Goal: Task Accomplishment & Management: Manage account settings

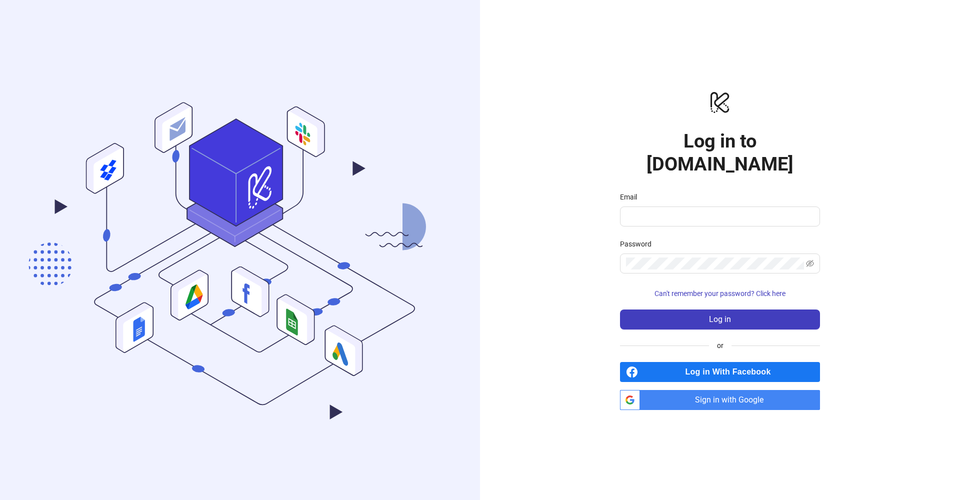
click at [741, 393] on span "Sign in with Google" at bounding box center [732, 400] width 176 height 20
click at [719, 396] on span "Sign in with Google" at bounding box center [732, 400] width 176 height 20
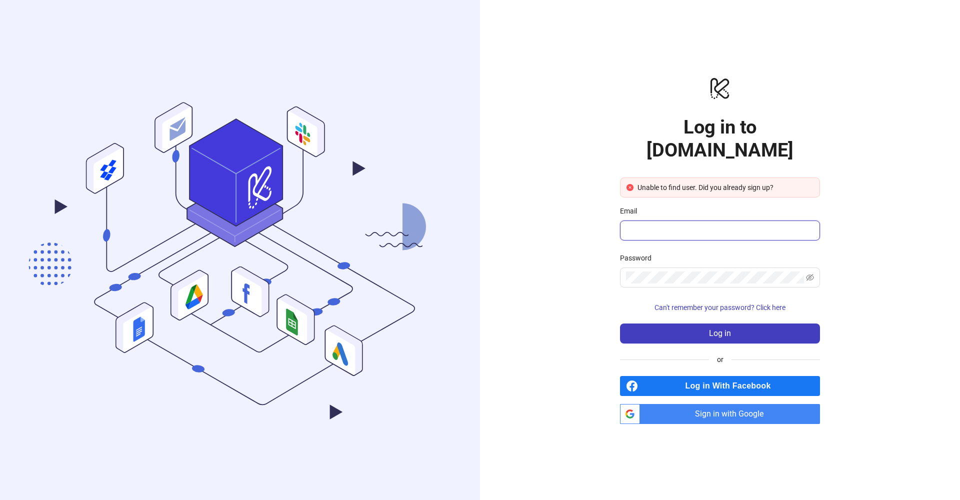
click at [696, 225] on input "Email" at bounding box center [719, 231] width 186 height 12
click at [803, 225] on input "Email" at bounding box center [719, 231] width 186 height 12
click at [729, 329] on span "Log in" at bounding box center [720, 333] width 22 height 9
click at [744, 304] on span "Can't remember your password? Click here" at bounding box center [720, 308] width 131 height 8
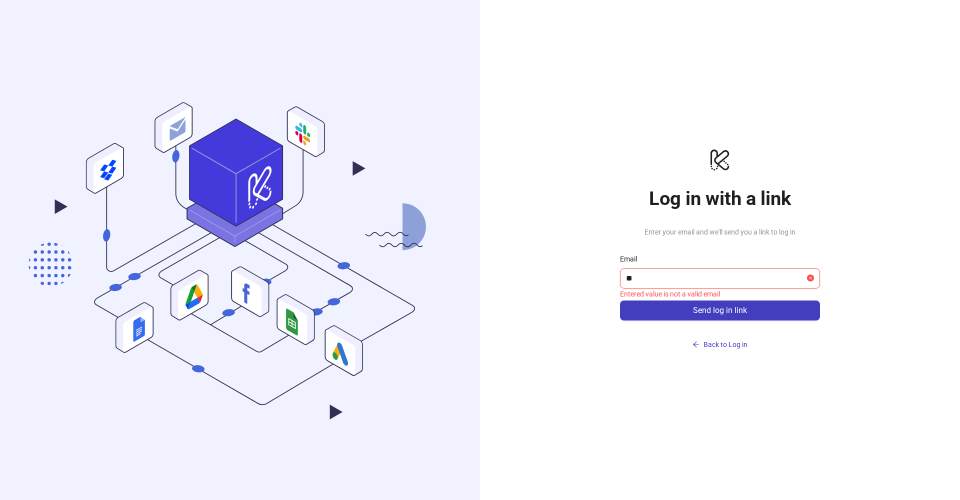
type input "*"
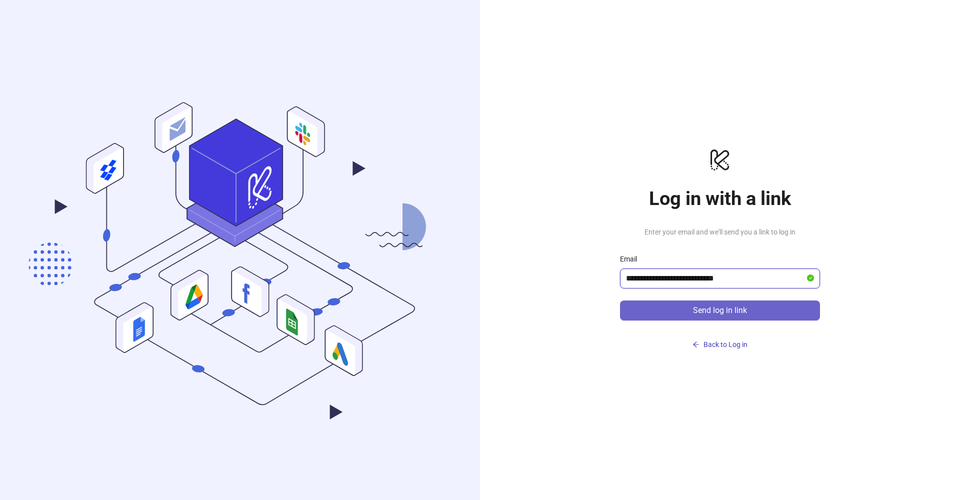
type input "**********"
click at [738, 318] on button "Send log in link" at bounding box center [720, 311] width 200 height 20
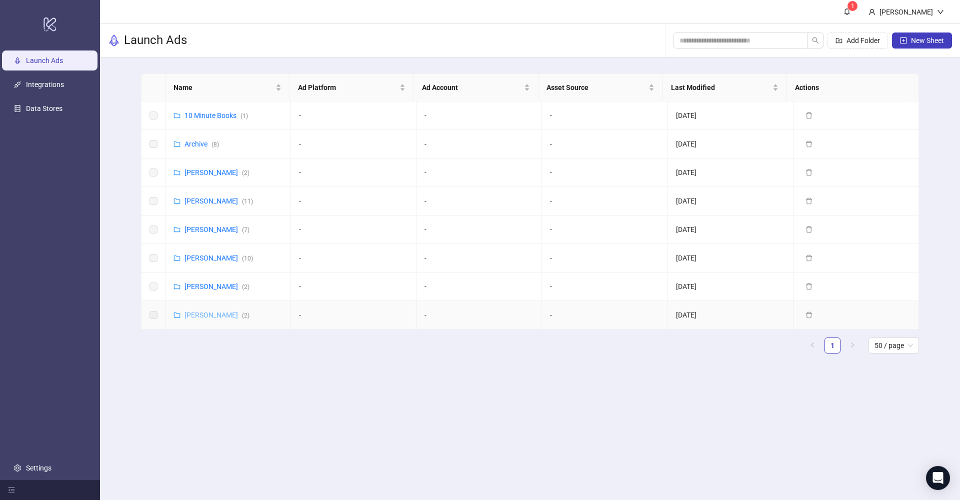
click at [211, 318] on link "[PERSON_NAME] ( 2 )" at bounding box center [217, 315] width 65 height 8
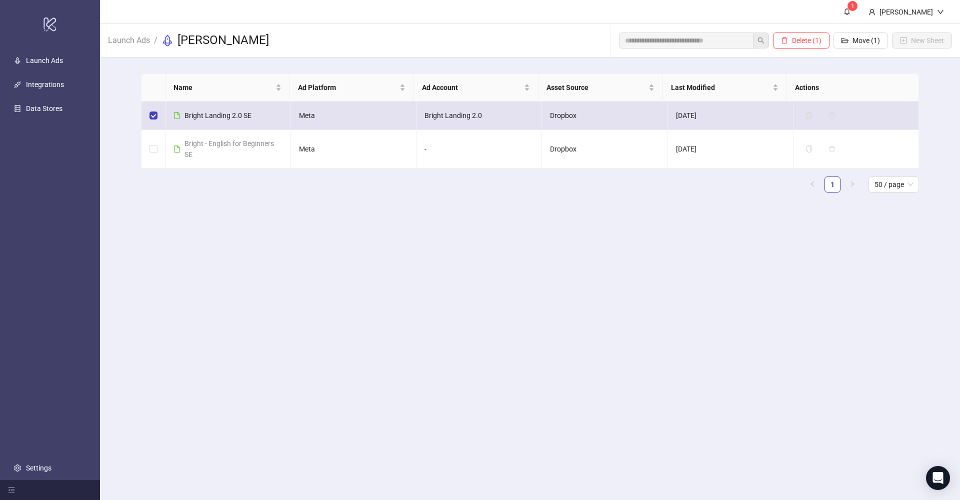
click at [227, 111] on div "Bright Landing 2.0 SE" at bounding box center [218, 115] width 67 height 11
click at [225, 114] on span "Bright Landing 2.0 SE" at bounding box center [218, 116] width 67 height 8
click at [223, 118] on span "Bright Landing 2.0 SE" at bounding box center [218, 116] width 67 height 8
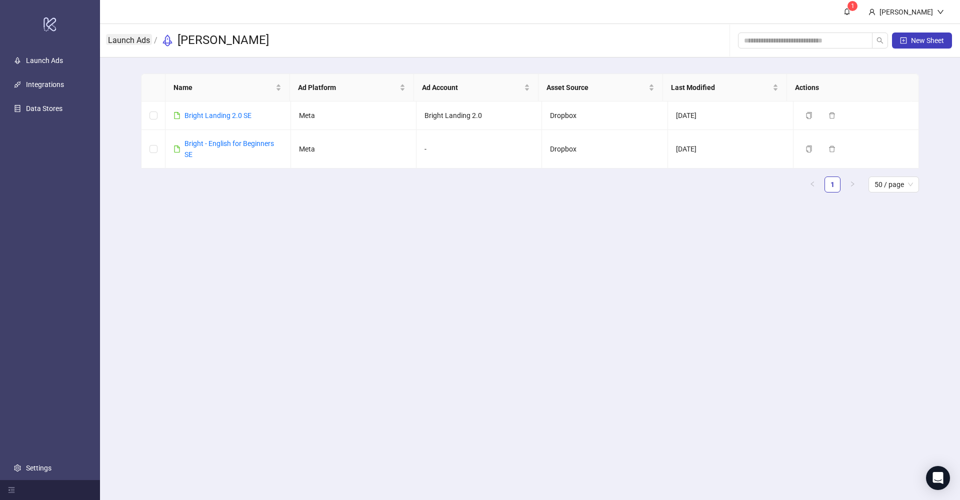
click at [142, 38] on link "Launch Ads" at bounding box center [129, 39] width 46 height 11
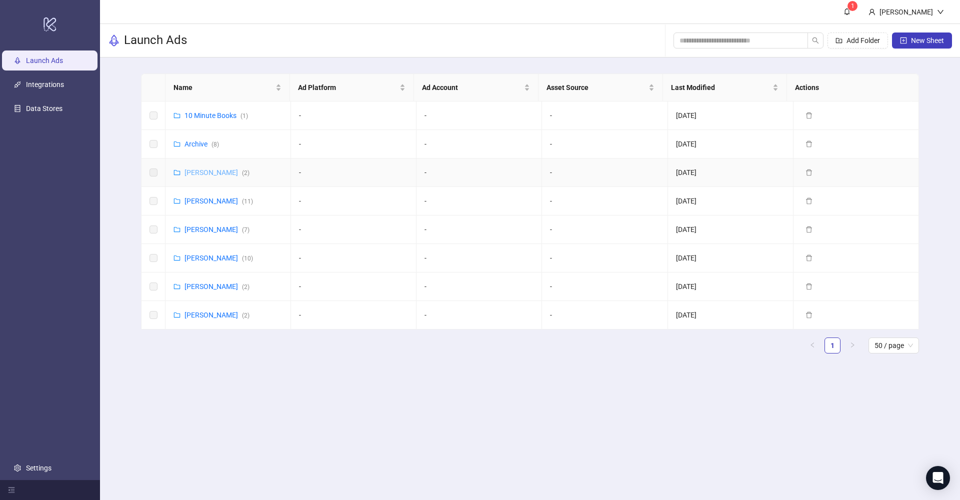
click at [208, 175] on link "[PERSON_NAME] ( 2 )" at bounding box center [217, 173] width 65 height 8
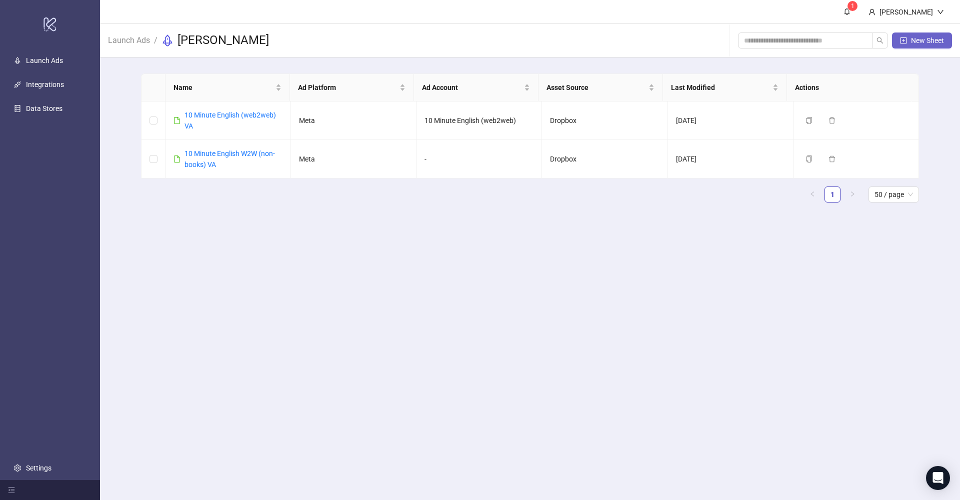
click at [912, 40] on span "New Sheet" at bounding box center [927, 41] width 33 height 8
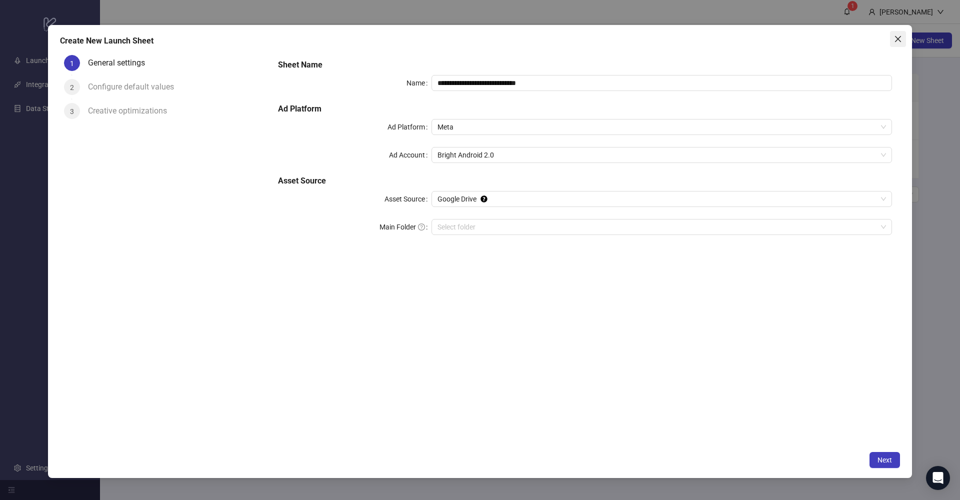
click at [899, 41] on icon "close" at bounding box center [898, 39] width 6 height 6
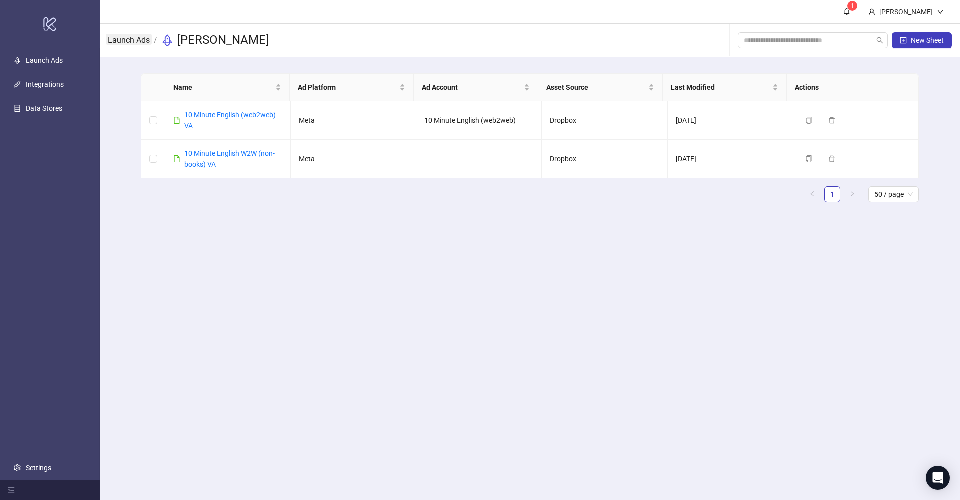
click at [131, 39] on link "Launch Ads" at bounding box center [129, 39] width 46 height 11
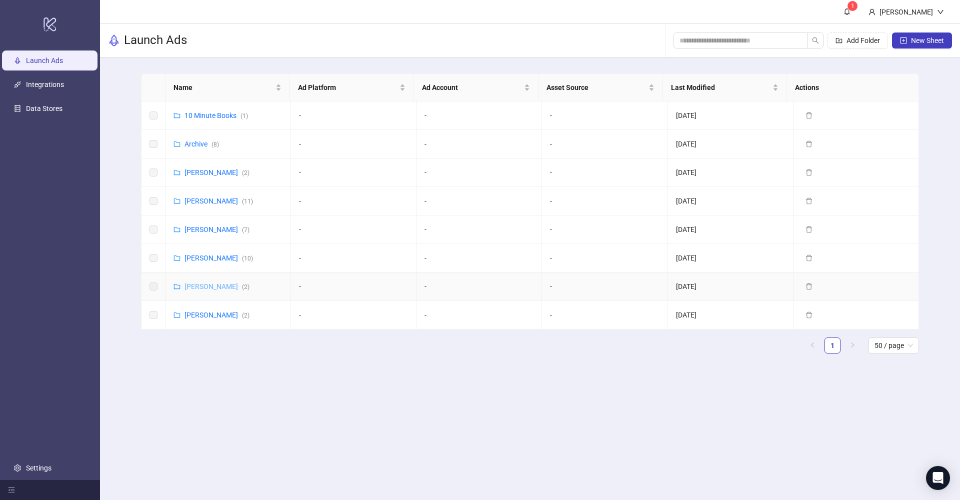
click at [209, 285] on link "Vladislav Shilo ( 2 )" at bounding box center [217, 287] width 65 height 8
click at [207, 171] on link "[PERSON_NAME] ( 2 )" at bounding box center [217, 173] width 65 height 8
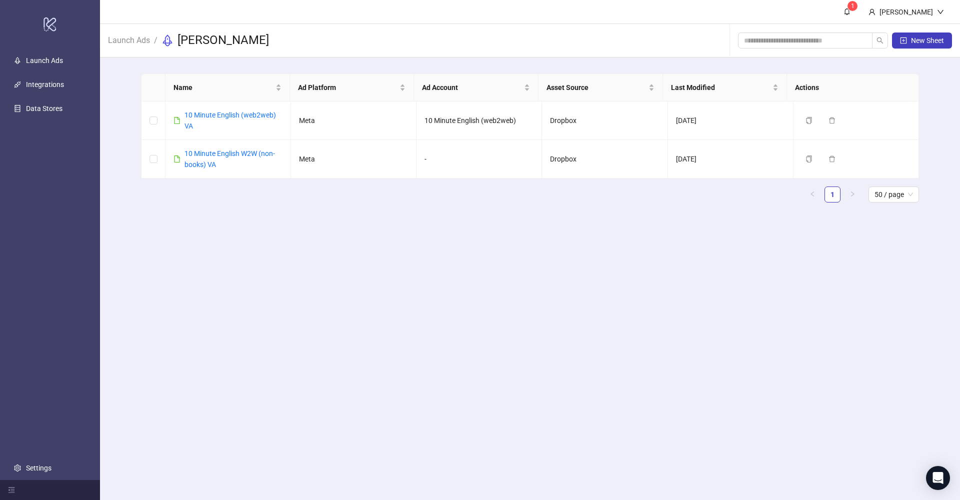
click at [130, 32] on div "Launch Ads / Vasilii Albul" at bounding box center [188, 40] width 161 height 33
click at [129, 37] on link "Launch Ads" at bounding box center [129, 39] width 46 height 11
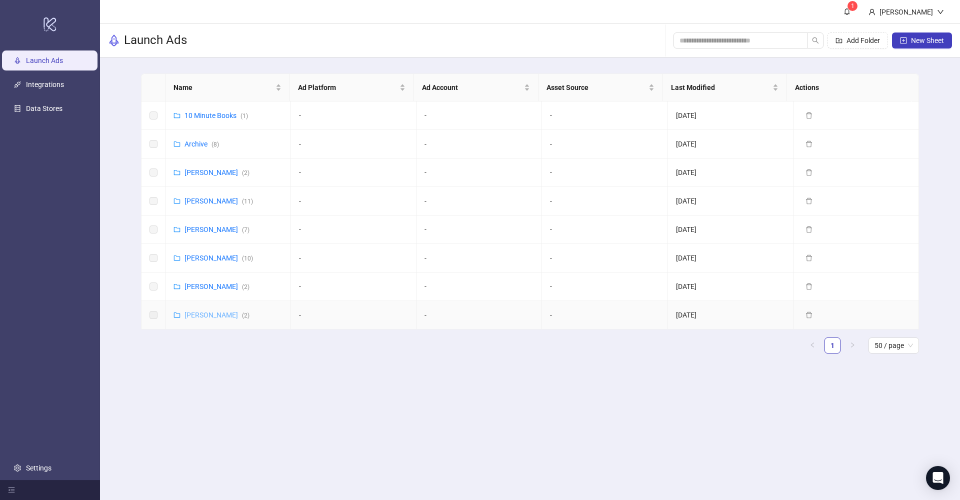
click at [206, 316] on link "[PERSON_NAME] ( 2 )" at bounding box center [217, 315] width 65 height 8
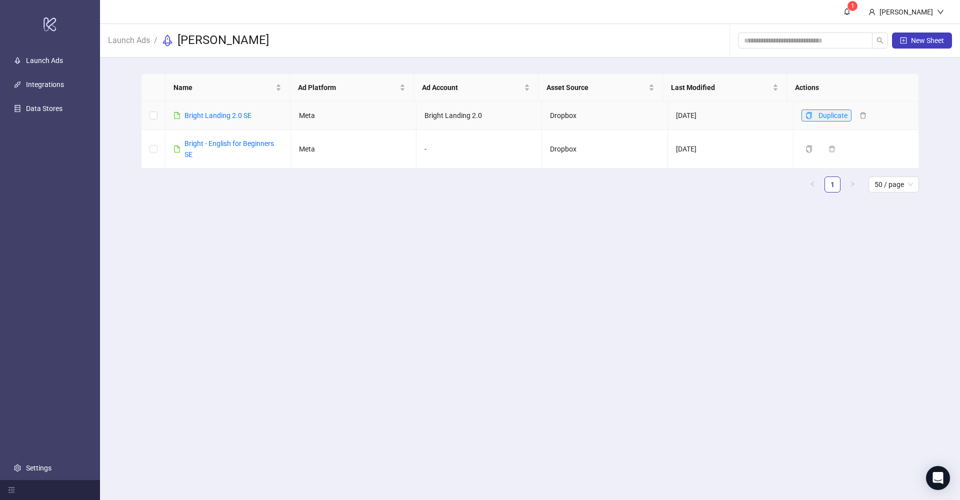
click at [806, 115] on icon "copy" at bounding box center [809, 115] width 7 height 7
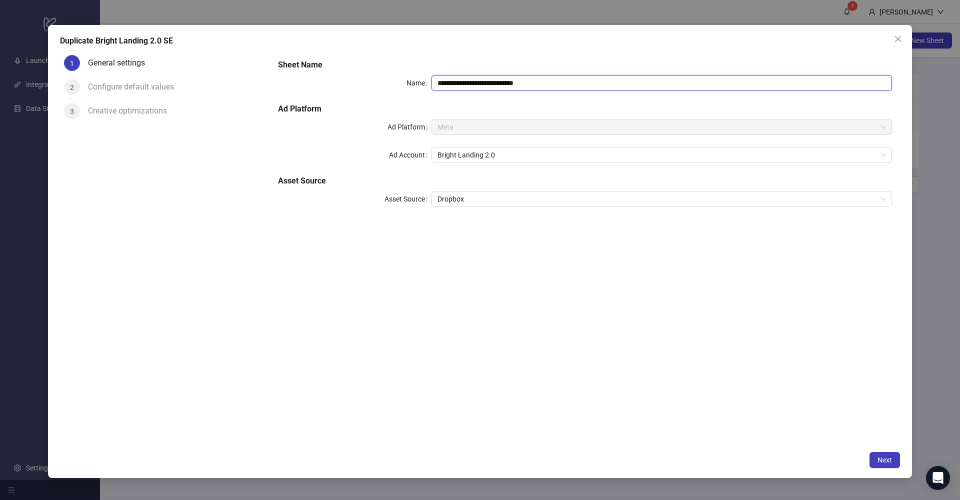
click at [557, 84] on input "**********" at bounding box center [662, 83] width 461 height 16
drag, startPoint x: 498, startPoint y: 85, endPoint x: 555, endPoint y: 83, distance: 56.6
click at [555, 83] on input "**********" at bounding box center [662, 83] width 461 height 16
drag, startPoint x: 509, startPoint y: 85, endPoint x: 570, endPoint y: 88, distance: 61.1
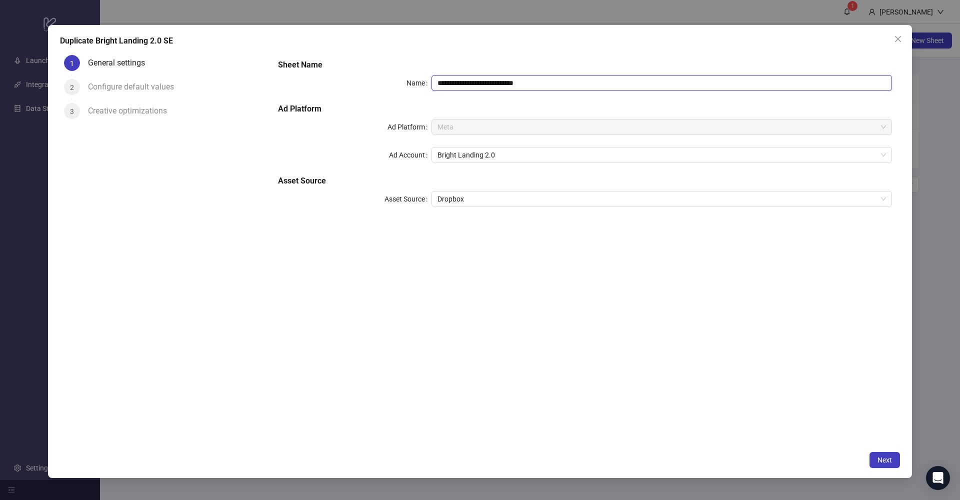
click at [570, 88] on input "**********" at bounding box center [662, 83] width 461 height 16
click at [497, 158] on span "Bright Landing 2.0" at bounding box center [662, 155] width 449 height 15
type input "**********"
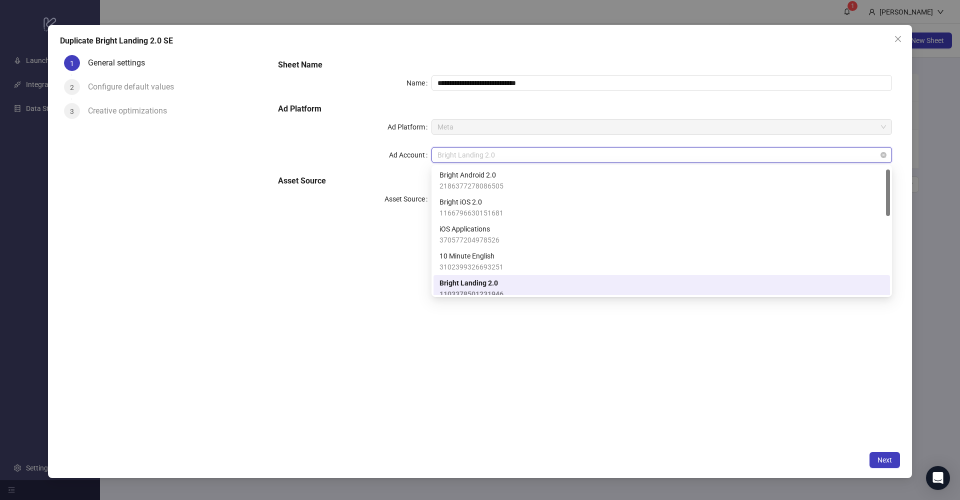
scroll to position [7, 0]
click at [497, 158] on span "Bright Landing 2.0" at bounding box center [662, 155] width 449 height 15
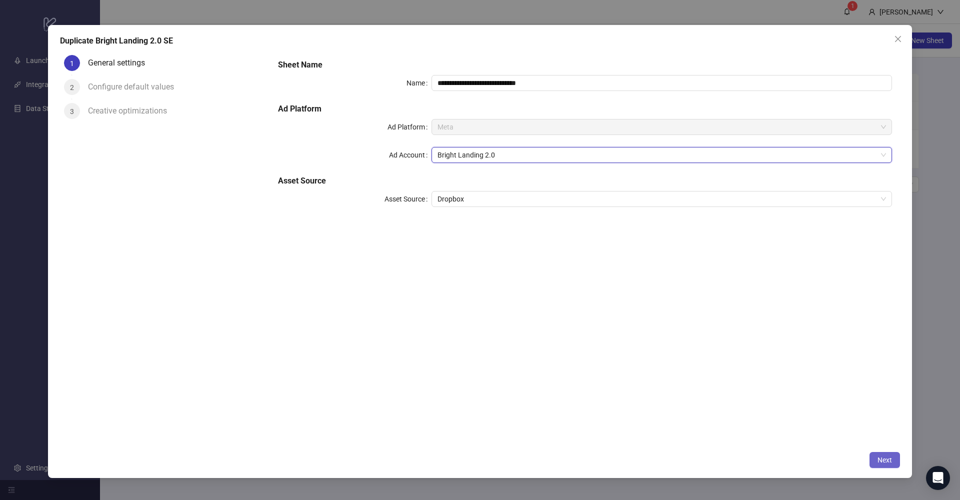
click at [884, 458] on span "Next" at bounding box center [885, 460] width 15 height 8
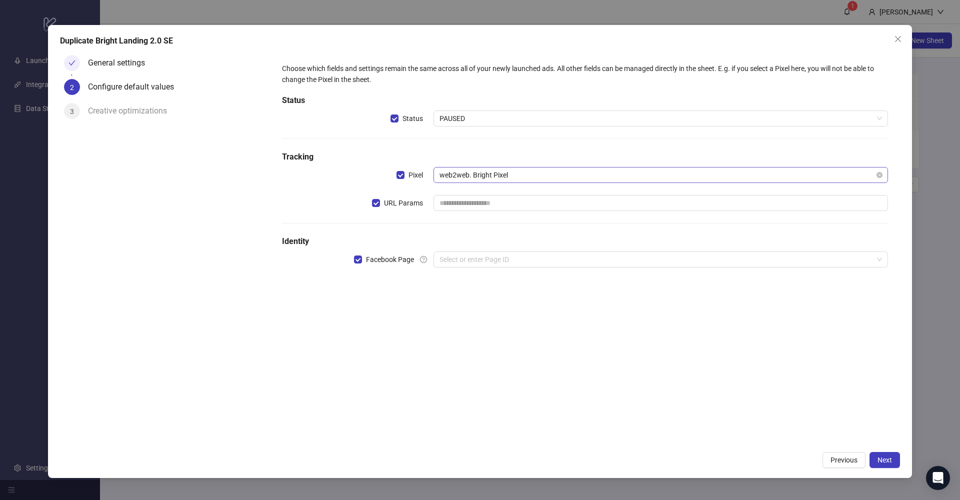
click at [515, 173] on span "web2web. Bright Pixel" at bounding box center [661, 175] width 443 height 15
click at [539, 143] on div "Choose which fields and settings remain the same across all of your newly launc…" at bounding box center [585, 171] width 614 height 225
click at [489, 176] on span "web2web. Bright Pixel" at bounding box center [661, 175] width 443 height 15
click at [532, 151] on h5 "Tracking" at bounding box center [585, 157] width 606 height 12
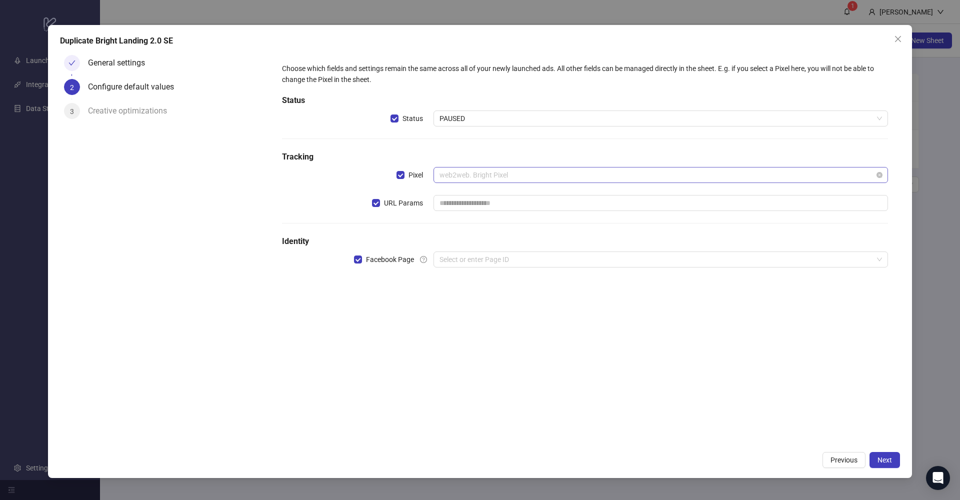
click at [499, 181] on span "web2web. Bright Pixel" at bounding box center [661, 175] width 443 height 15
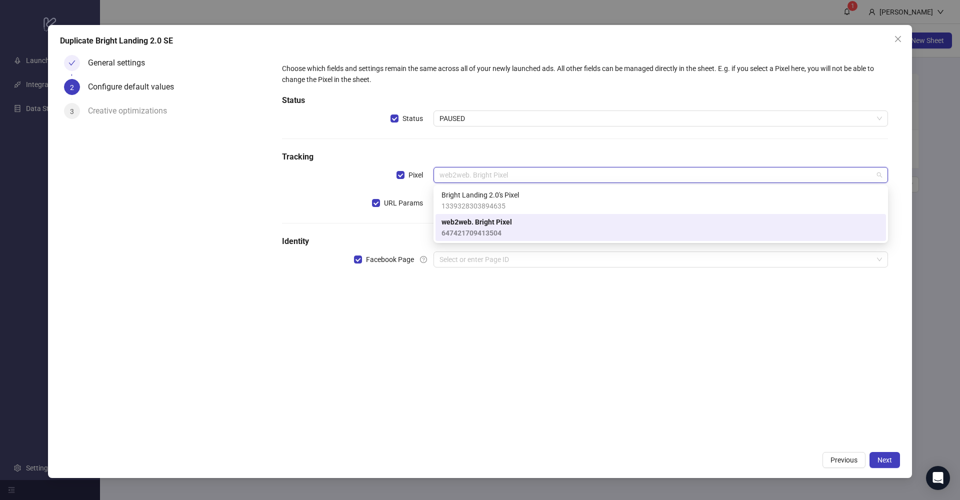
click at [526, 161] on h5 "Tracking" at bounding box center [585, 157] width 606 height 12
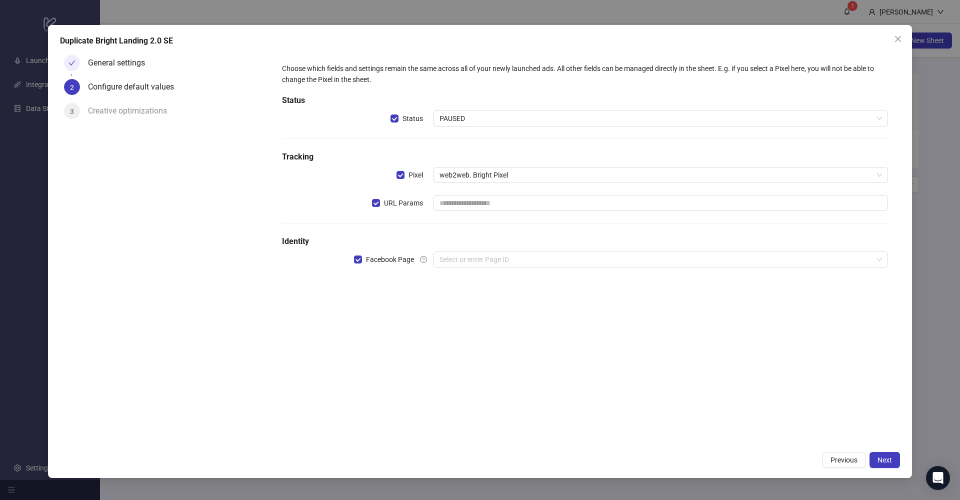
click at [466, 268] on div "Choose which fields and settings remain the same across all of your newly launc…" at bounding box center [585, 171] width 614 height 225
click at [469, 262] on input "search" at bounding box center [657, 259] width 434 height 15
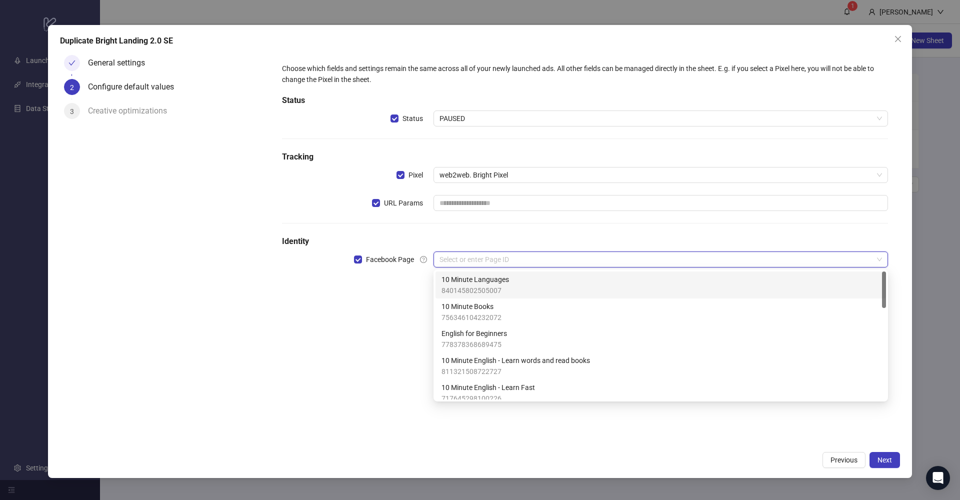
click at [250, 322] on div "General settings 2 Configure default values 3 Creative optimizations" at bounding box center [165, 248] width 210 height 395
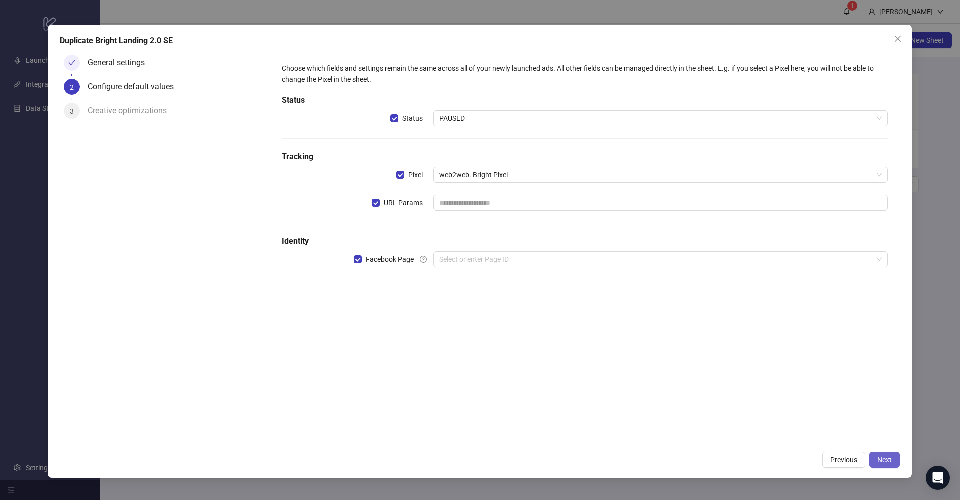
click at [878, 457] on span "Next" at bounding box center [885, 460] width 15 height 8
click at [474, 205] on input "text" at bounding box center [661, 203] width 455 height 16
click at [489, 208] on input "text" at bounding box center [661, 203] width 455 height 16
click at [465, 204] on input "text" at bounding box center [661, 203] width 455 height 16
click at [492, 220] on div "Please input URL parameters!" at bounding box center [661, 216] width 455 height 11
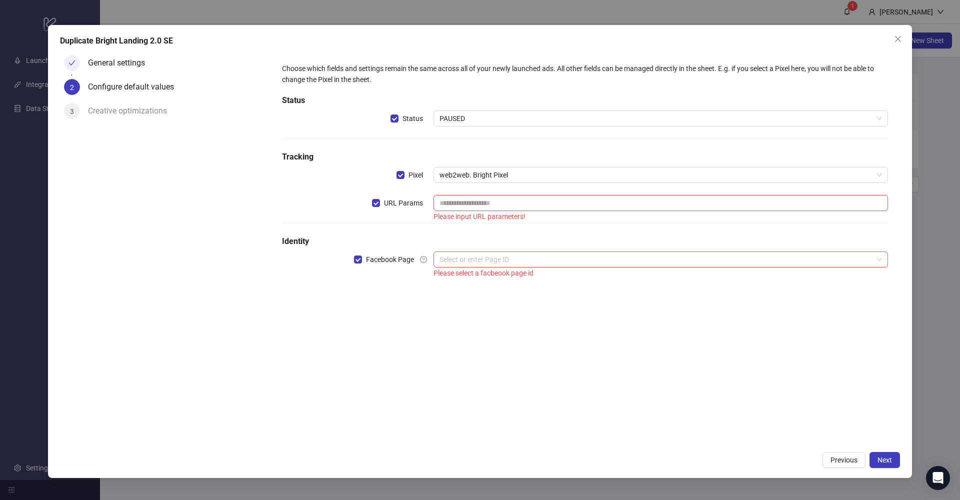
click at [504, 207] on input "text" at bounding box center [661, 203] width 455 height 16
click at [898, 43] on icon "close" at bounding box center [898, 39] width 8 height 8
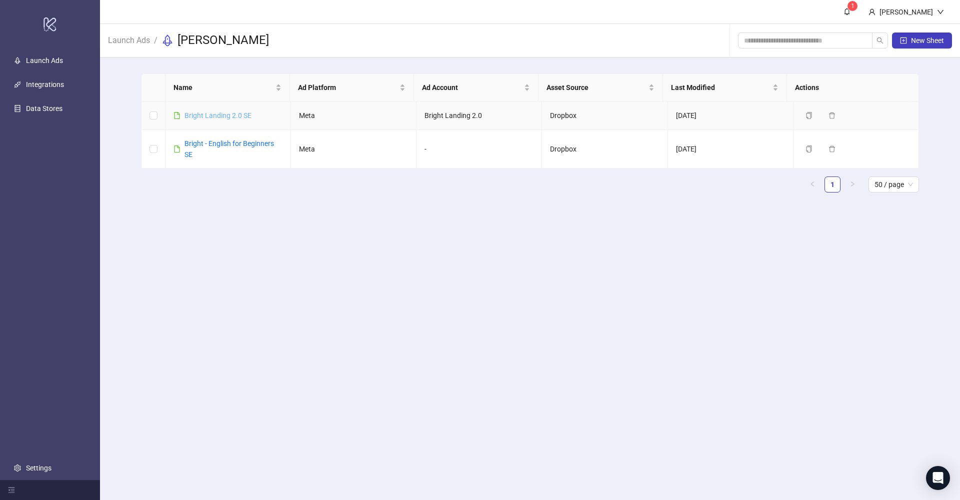
click at [232, 115] on link "Bright Landing 2.0 SE" at bounding box center [218, 116] width 67 height 8
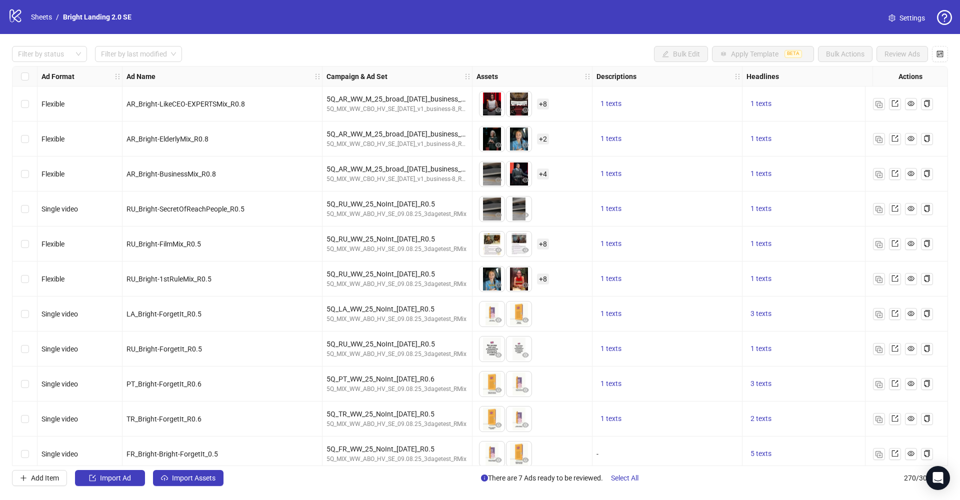
drag, startPoint x: 26, startPoint y: 500, endPoint x: 547, endPoint y: 57, distance: 683.7
click at [109, 17] on link "Bright Landing 2.0 SE" at bounding box center [97, 17] width 73 height 11
click at [41, 15] on link "Sheets" at bounding box center [41, 17] width 25 height 11
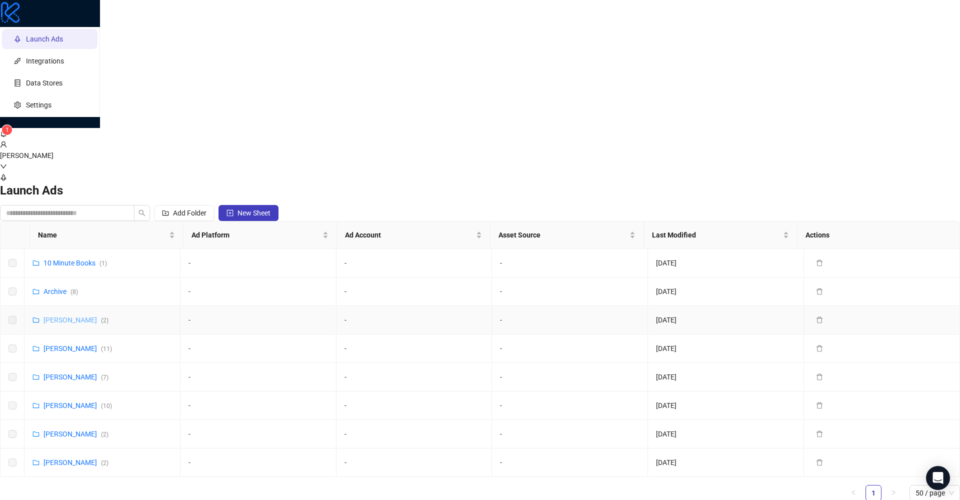
click at [109, 316] on link "[PERSON_NAME] ( 2 )" at bounding box center [76, 320] width 65 height 8
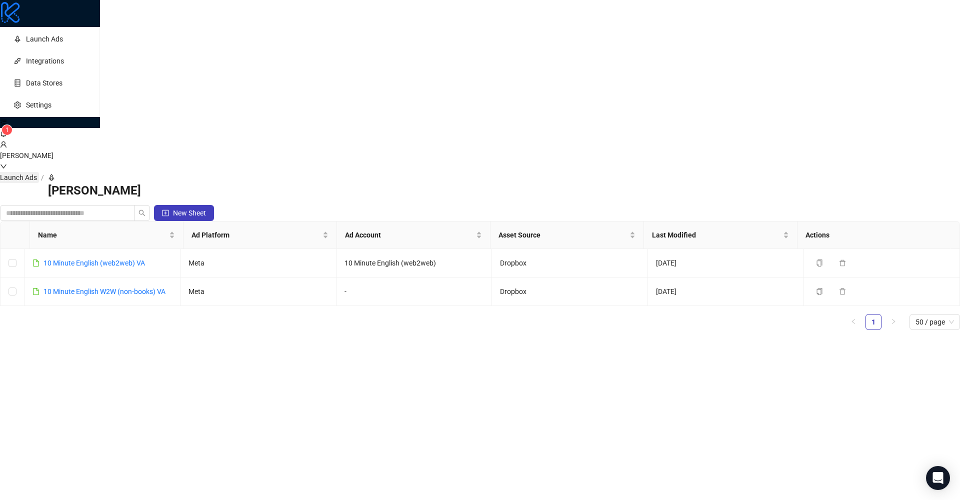
click at [39, 172] on link "Launch Ads" at bounding box center [18, 177] width 41 height 11
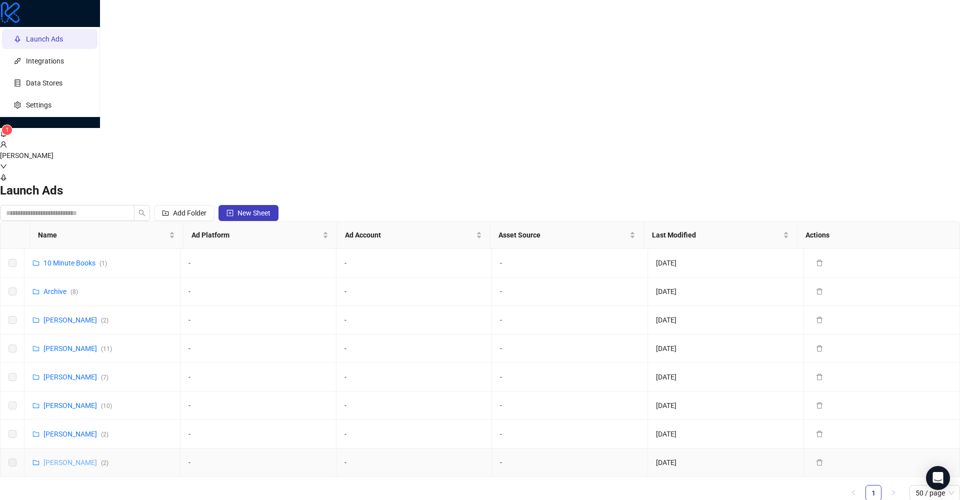
click at [109, 459] on link "[PERSON_NAME] ( 2 )" at bounding box center [76, 463] width 65 height 8
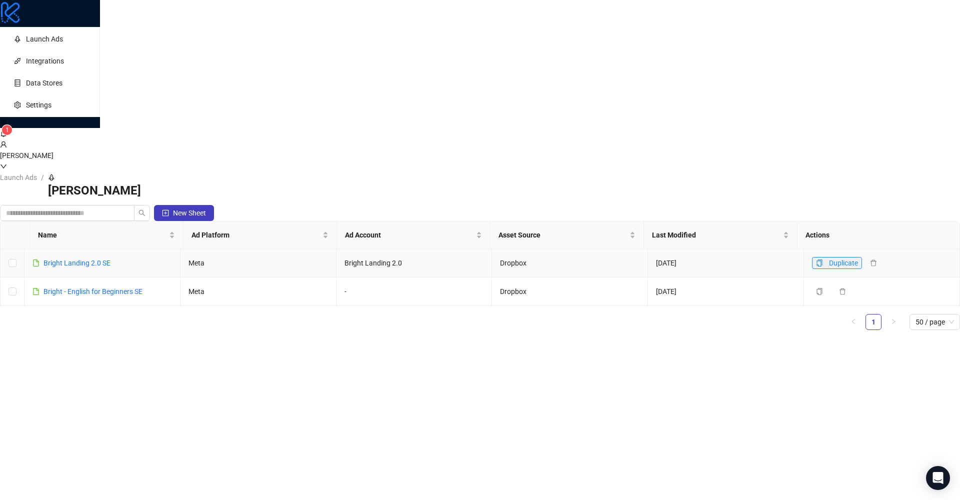
click at [816, 260] on icon "copy" at bounding box center [819, 263] width 7 height 7
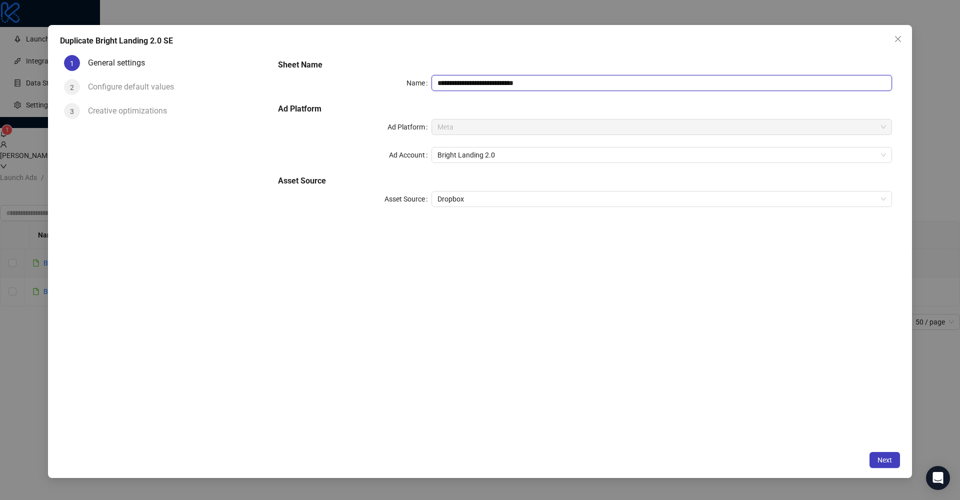
drag, startPoint x: 497, startPoint y: 85, endPoint x: 572, endPoint y: 88, distance: 74.6
click at [572, 88] on input "**********" at bounding box center [662, 83] width 461 height 16
type input "**********"
click at [902, 32] on button "Close" at bounding box center [898, 39] width 16 height 16
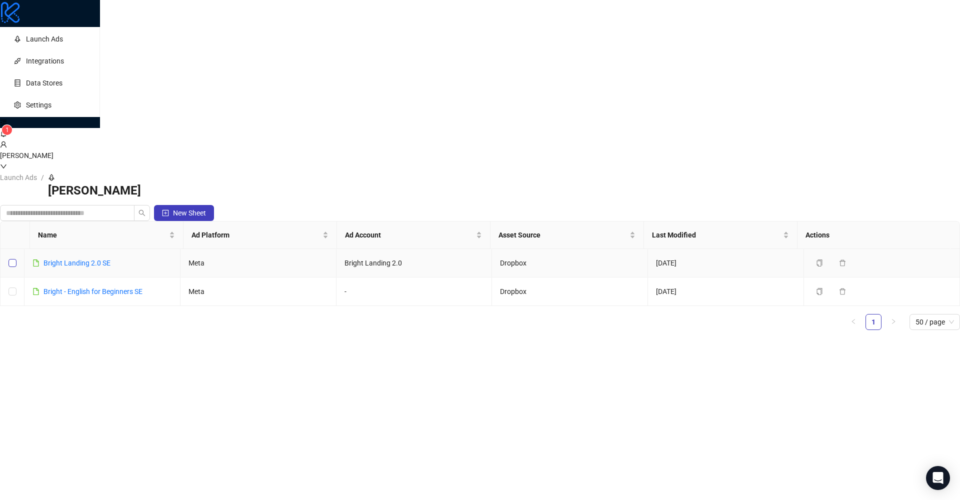
click at [17, 259] on span at bounding box center [13, 263] width 8 height 8
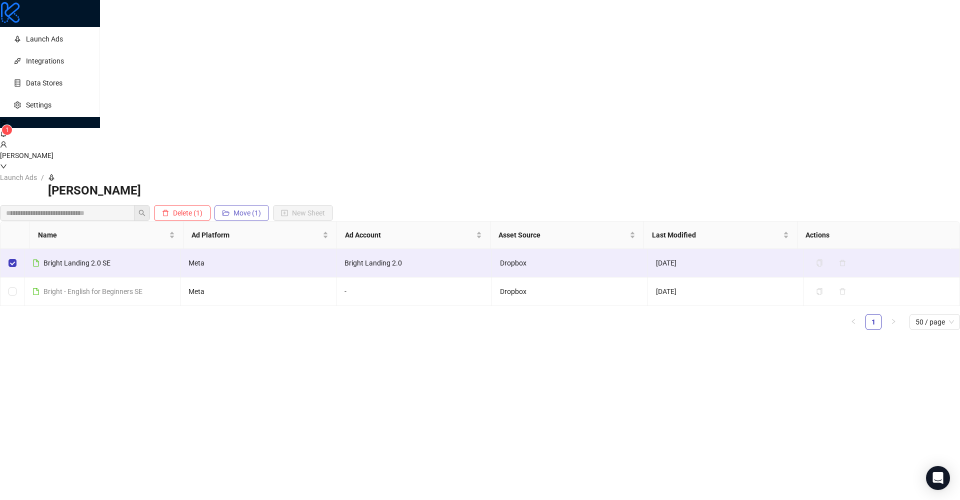
click at [269, 205] on button "Move (1)" at bounding box center [242, 213] width 55 height 16
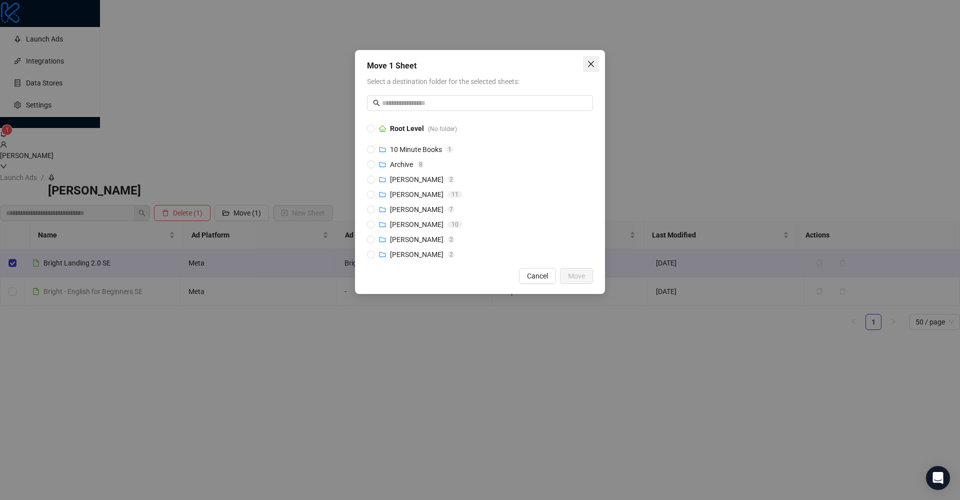
click at [592, 64] on icon "close" at bounding box center [591, 64] width 6 height 6
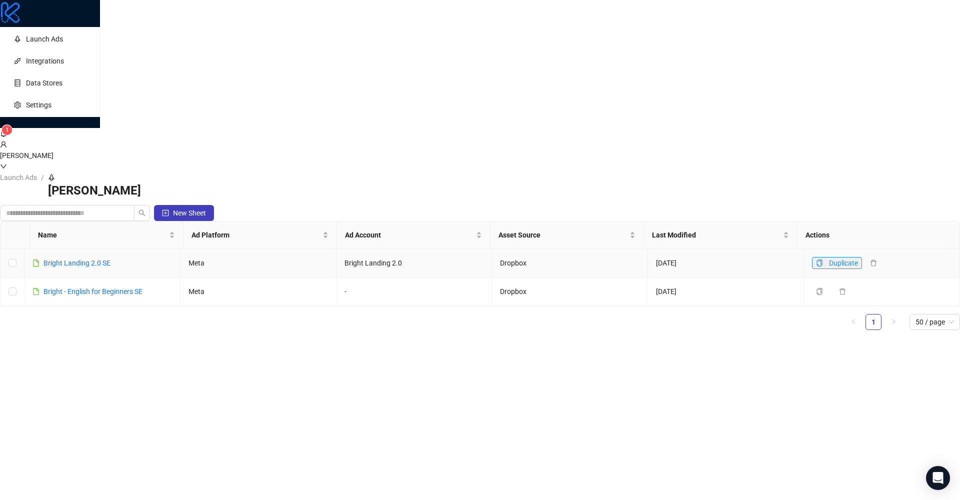
click at [812, 257] on button "Duplicate" at bounding box center [837, 263] width 50 height 12
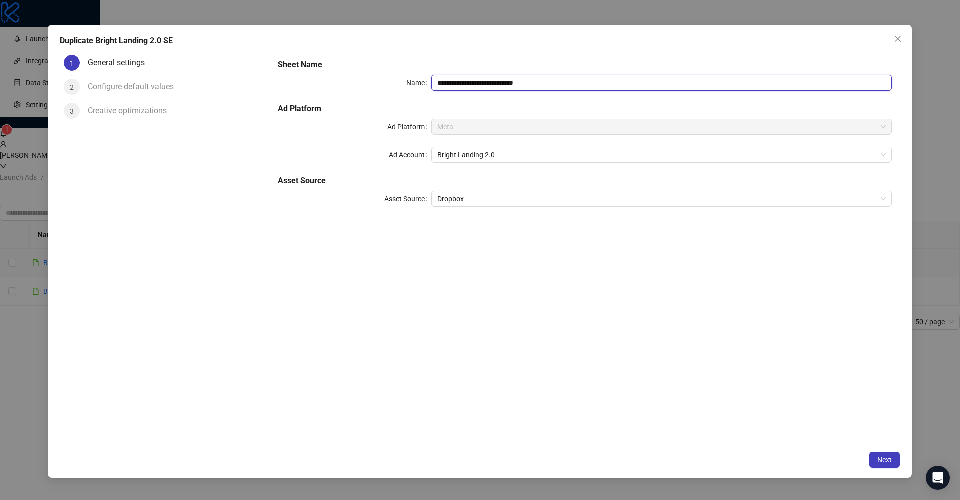
drag, startPoint x: 499, startPoint y: 83, endPoint x: 547, endPoint y: 88, distance: 48.3
click at [547, 88] on input "**********" at bounding box center [662, 83] width 461 height 16
click at [468, 129] on span "Meta" at bounding box center [662, 127] width 449 height 15
type input "**********"
click at [886, 458] on span "Next" at bounding box center [885, 460] width 15 height 8
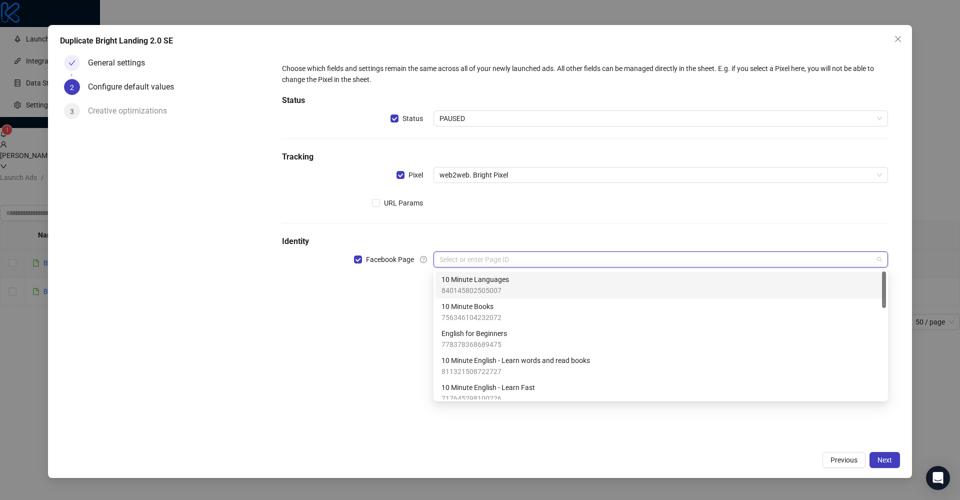
click at [459, 259] on input "search" at bounding box center [657, 259] width 434 height 15
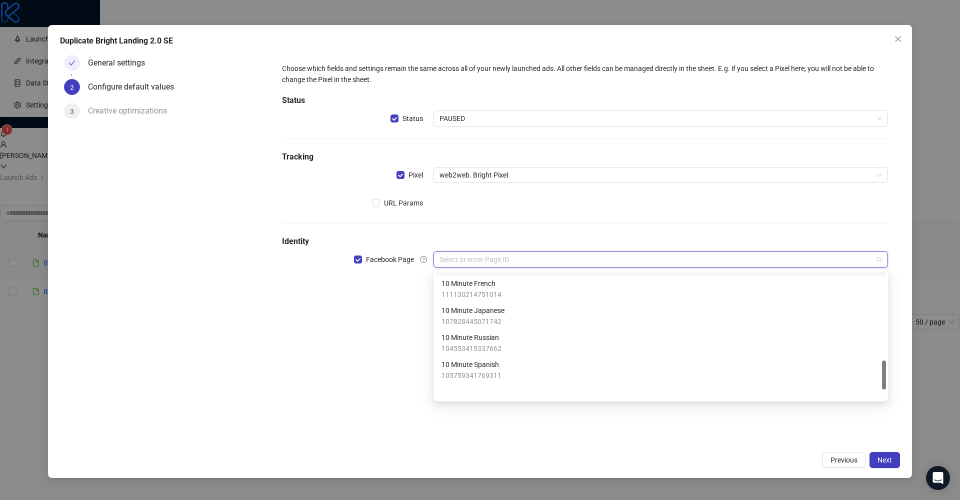
scroll to position [439, 0]
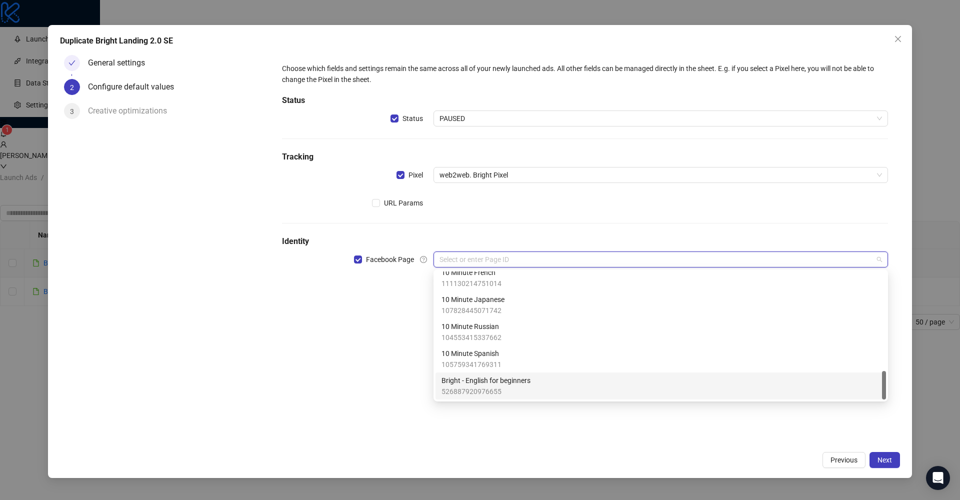
click at [562, 389] on div "Bright - English for beginners 526887920976655" at bounding box center [661, 386] width 439 height 22
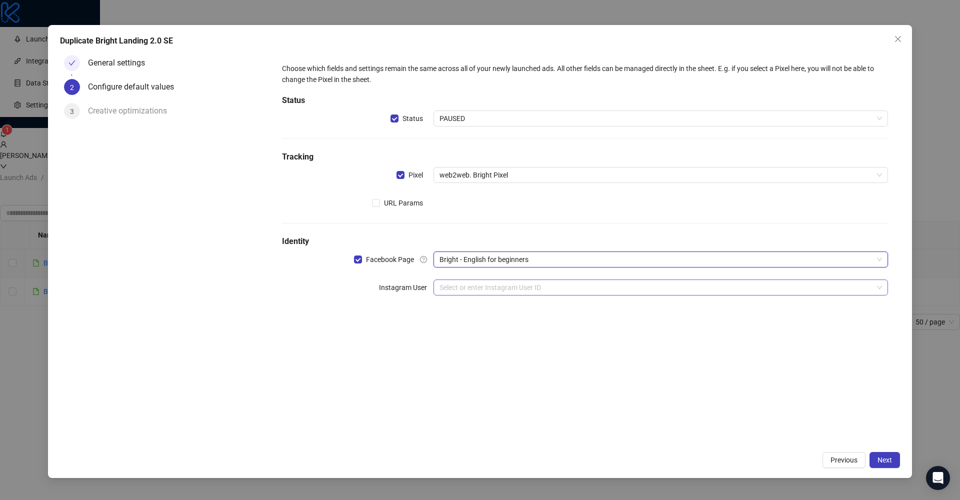
click at [469, 287] on input "search" at bounding box center [657, 287] width 434 height 15
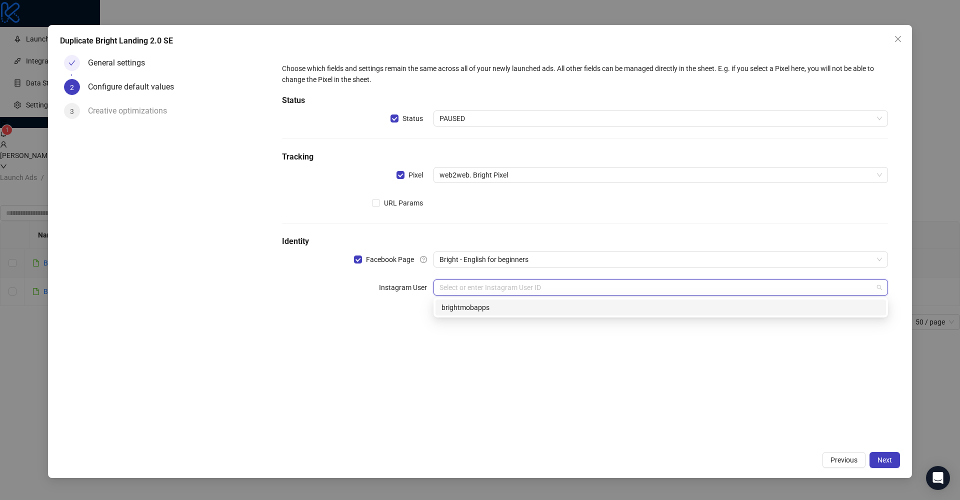
click at [377, 329] on div "Choose which fields and settings remain the same across all of your newly launc…" at bounding box center [585, 248] width 630 height 395
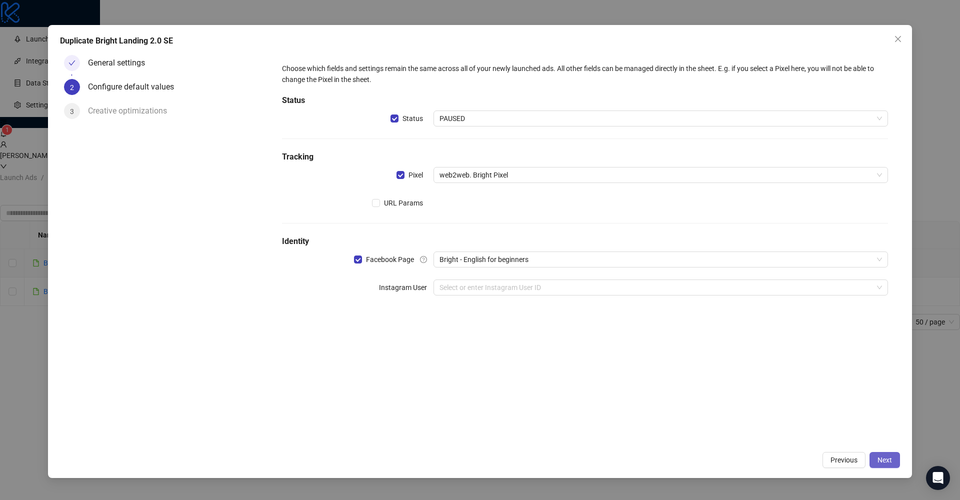
click at [881, 457] on span "Next" at bounding box center [885, 460] width 15 height 8
click at [400, 289] on label "Instagram User" at bounding box center [406, 288] width 55 height 16
click at [360, 262] on span at bounding box center [358, 260] width 8 height 8
click at [893, 467] on button "Next" at bounding box center [885, 460] width 31 height 16
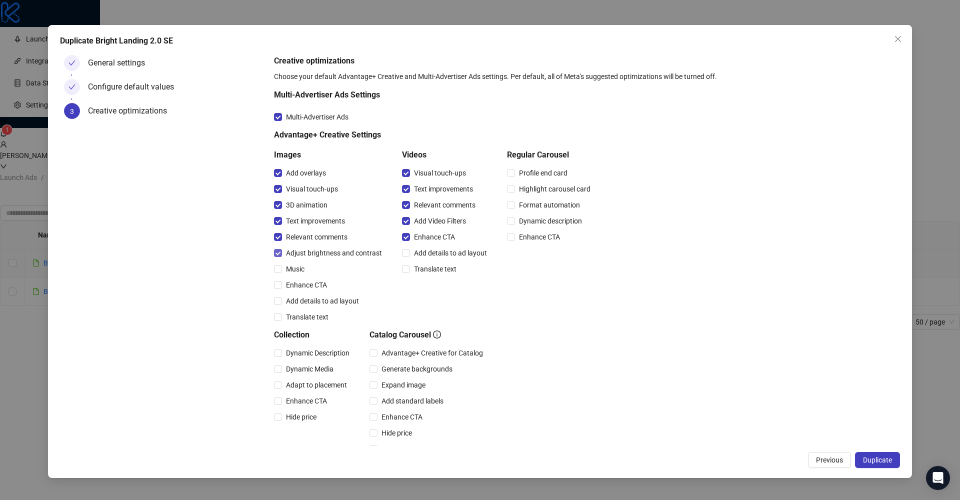
click at [279, 255] on span at bounding box center [278, 253] width 8 height 8
click at [276, 239] on span at bounding box center [278, 237] width 8 height 8
click at [409, 188] on span at bounding box center [406, 189] width 8 height 8
click at [408, 203] on span at bounding box center [406, 205] width 8 height 8
click at [408, 242] on label "Enhance CTA" at bounding box center [430, 237] width 57 height 11
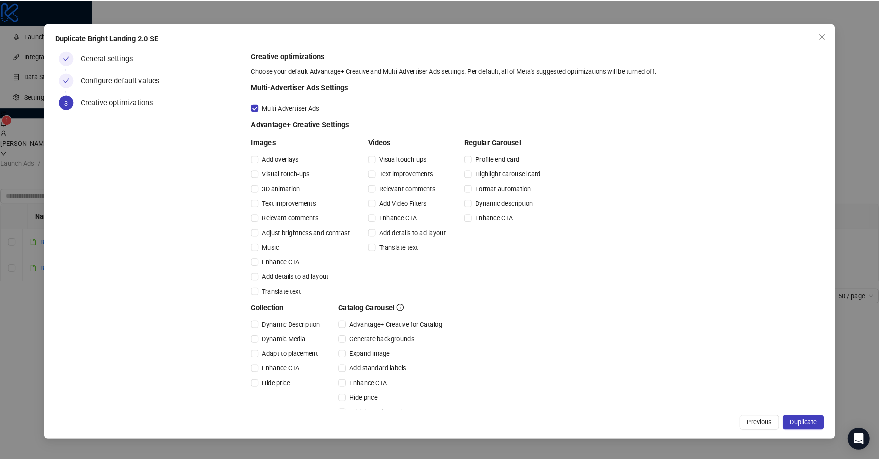
scroll to position [115, 0]
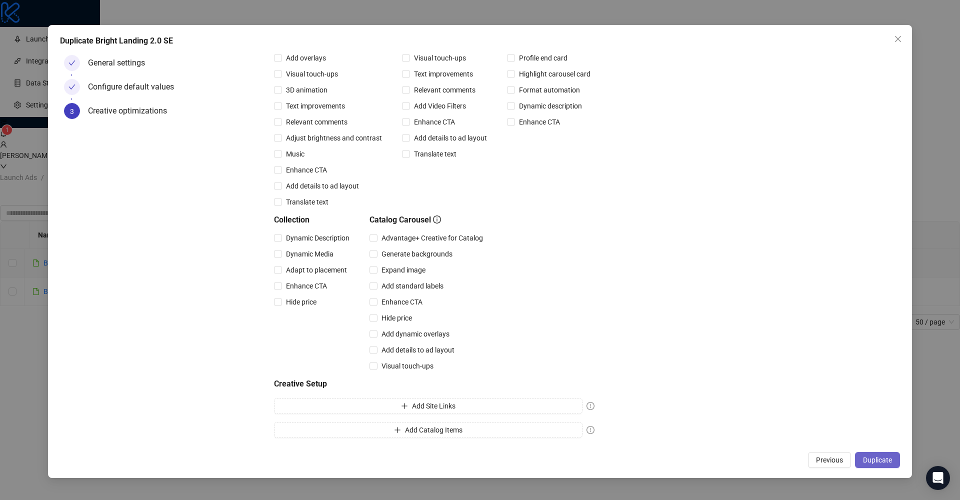
click at [882, 464] on span "Duplicate" at bounding box center [877, 460] width 29 height 8
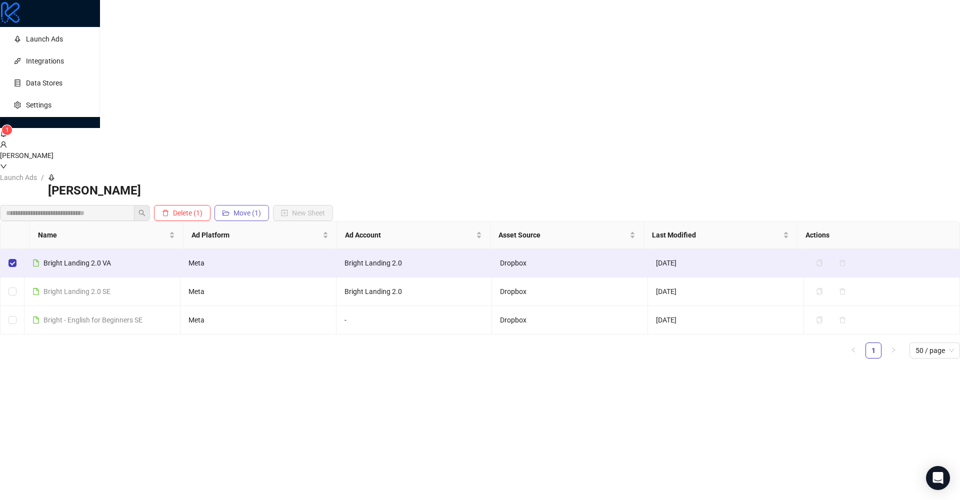
click at [269, 205] on button "Move (1)" at bounding box center [242, 213] width 55 height 16
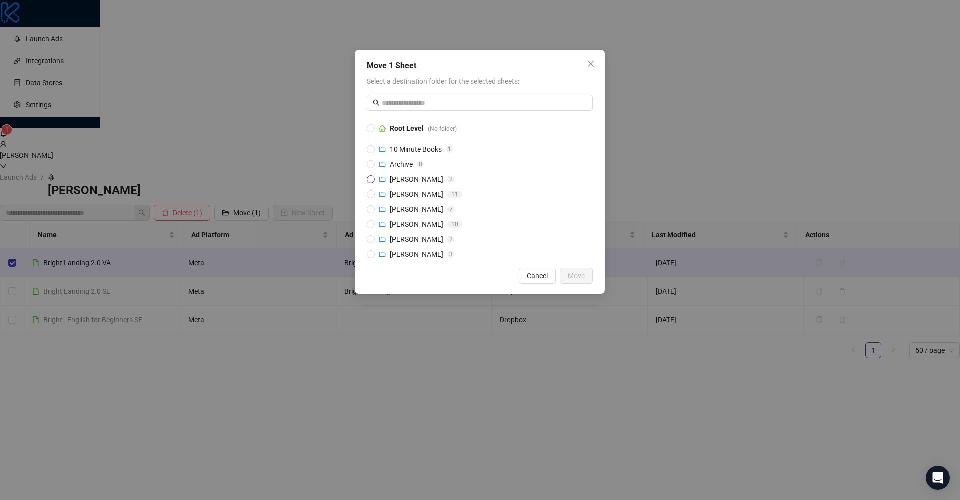
click at [376, 179] on span "[PERSON_NAME] 2" at bounding box center [417, 179] width 84 height 11
click at [580, 279] on span "Move" at bounding box center [576, 276] width 17 height 8
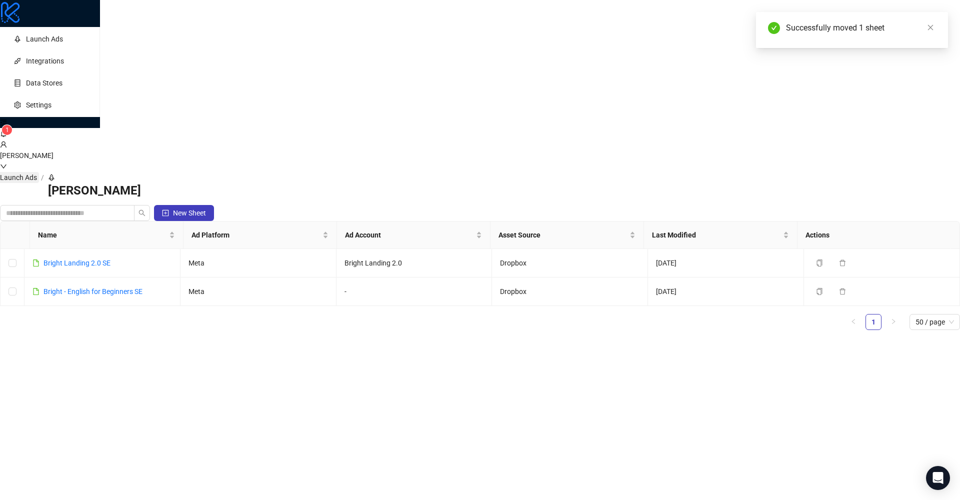
click at [39, 172] on link "Launch Ads" at bounding box center [18, 177] width 41 height 11
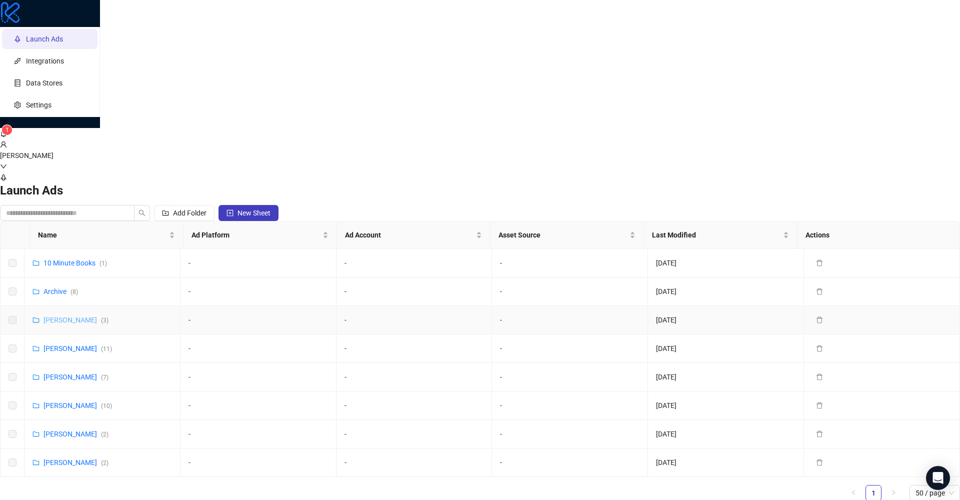
click at [109, 316] on link "[PERSON_NAME] ( 3 )" at bounding box center [76, 320] width 65 height 8
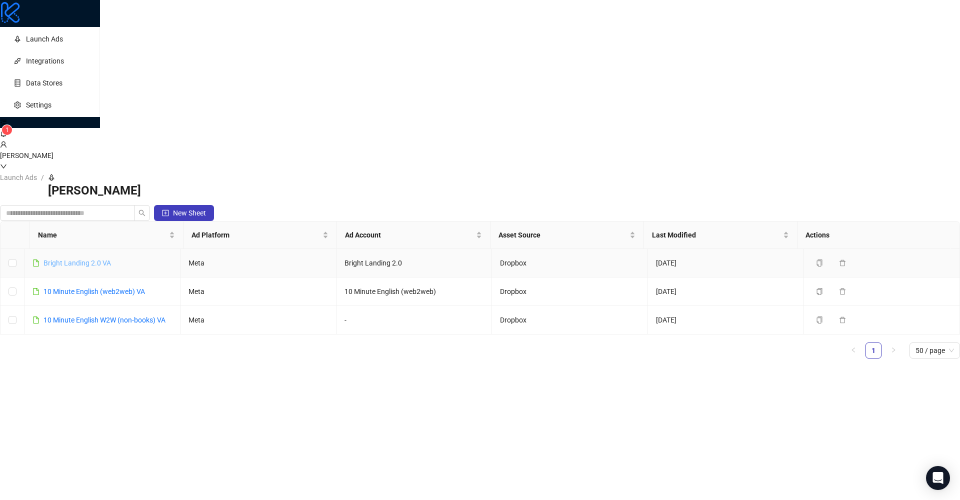
click at [111, 259] on link "Bright Landing 2.0 VA" at bounding box center [78, 263] width 68 height 8
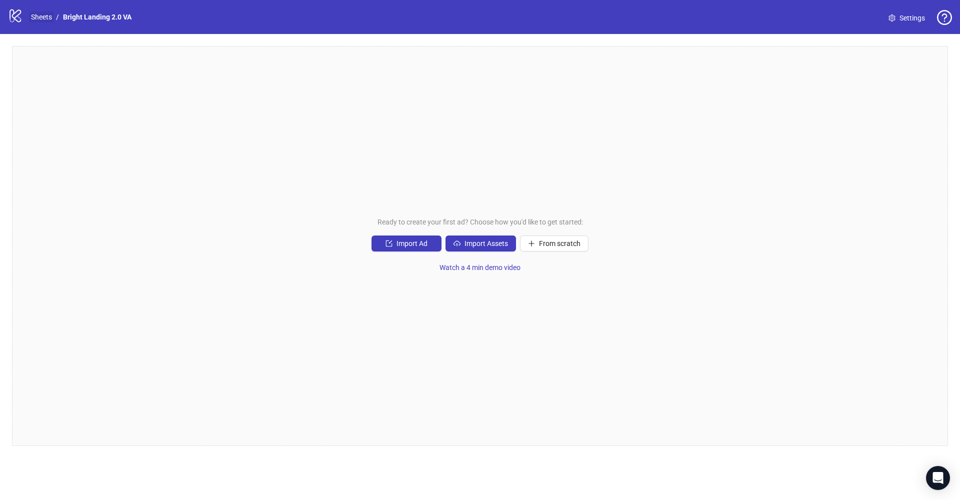
click at [37, 18] on link "Sheets" at bounding box center [41, 17] width 25 height 11
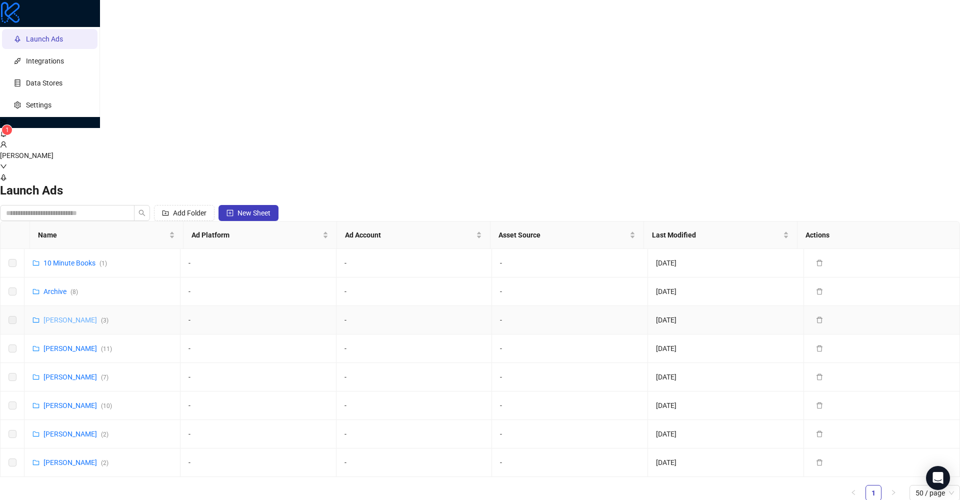
click at [109, 316] on link "[PERSON_NAME] ( 3 )" at bounding box center [76, 320] width 65 height 8
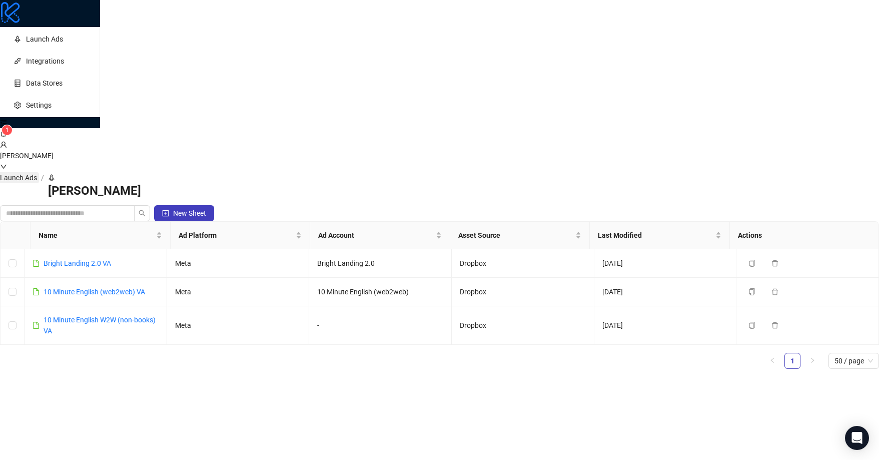
click at [39, 172] on link "Launch Ads" at bounding box center [18, 177] width 41 height 11
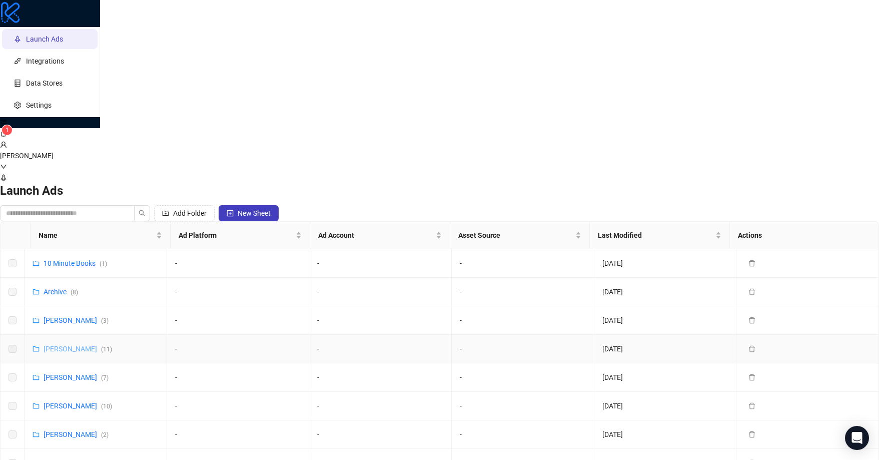
click at [112, 345] on link "[PERSON_NAME] ( 11 )" at bounding box center [78, 349] width 69 height 8
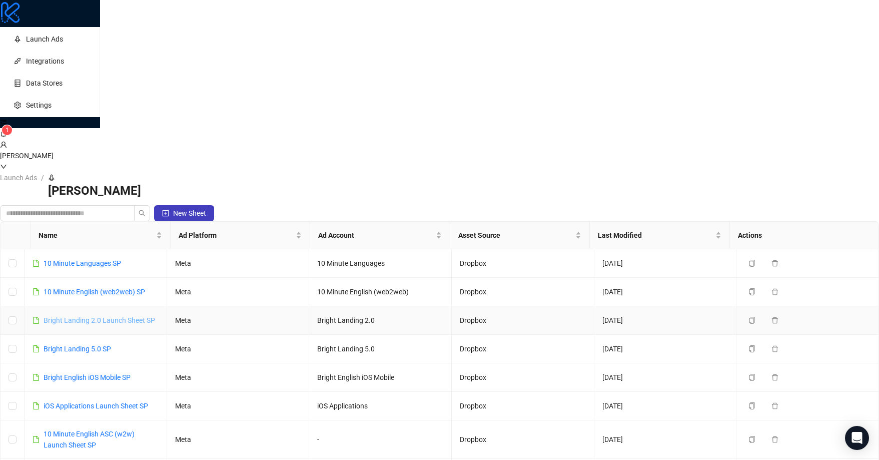
click at [155, 316] on link "Bright Landing 2.0 Launch Sheet SP" at bounding box center [100, 320] width 112 height 8
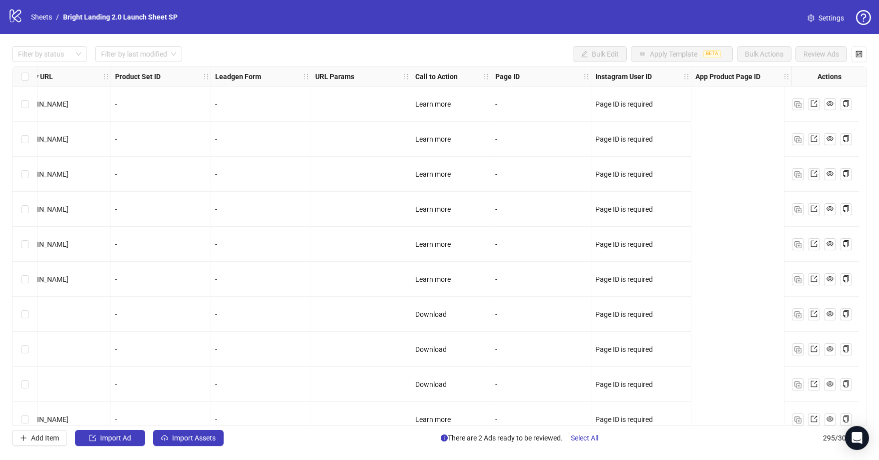
scroll to position [0, 871]
